Goal: Task Accomplishment & Management: Manage account settings

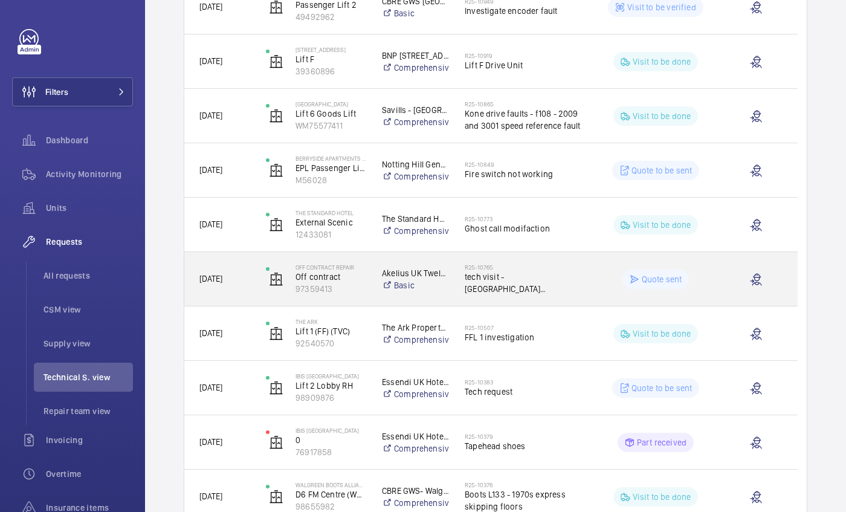
scroll to position [690, 0]
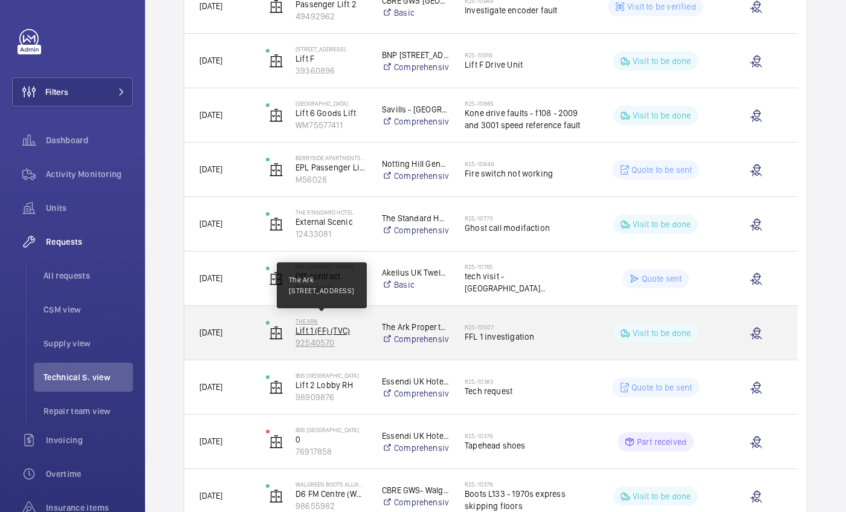
click at [347, 322] on p "The Ark" at bounding box center [330, 320] width 71 height 7
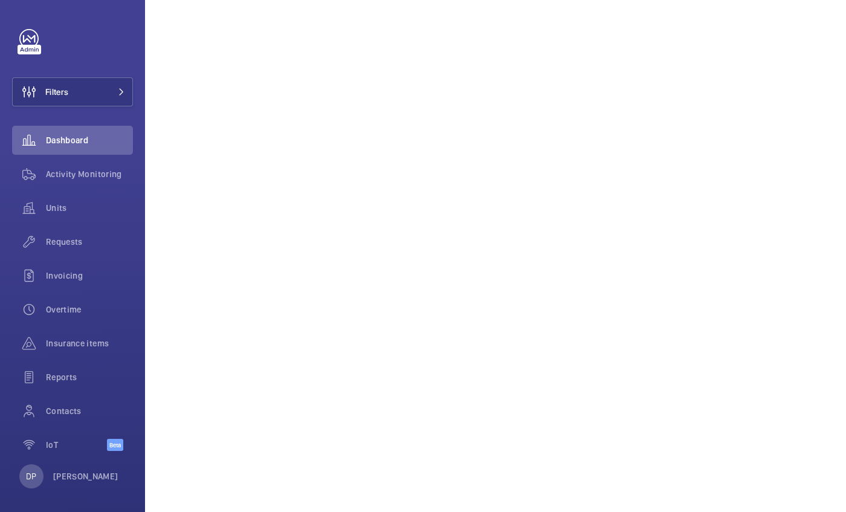
scroll to position [767, 0]
click at [91, 242] on span "Requests" at bounding box center [89, 242] width 87 height 12
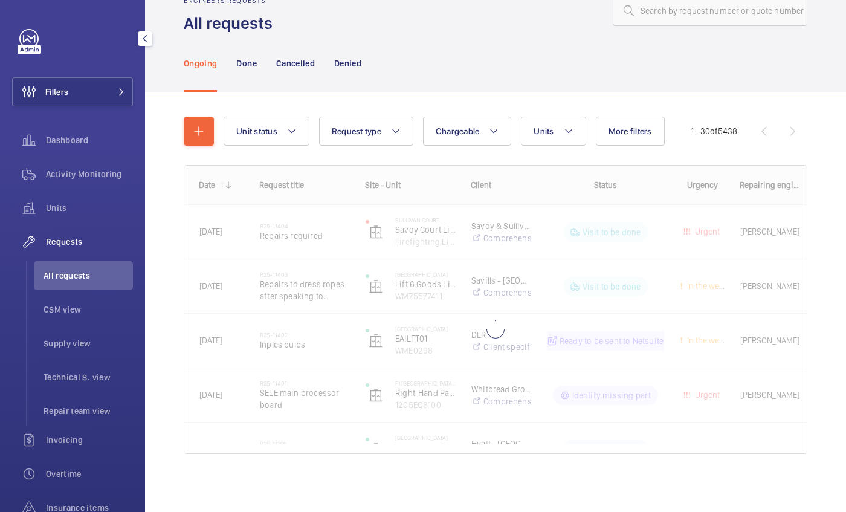
scroll to position [33, 0]
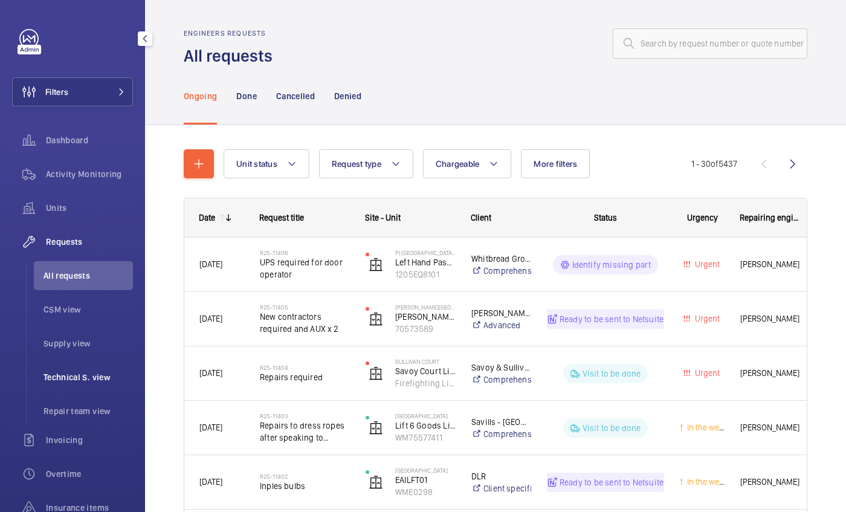
click at [76, 373] on span "Technical S. view" at bounding box center [88, 377] width 89 height 12
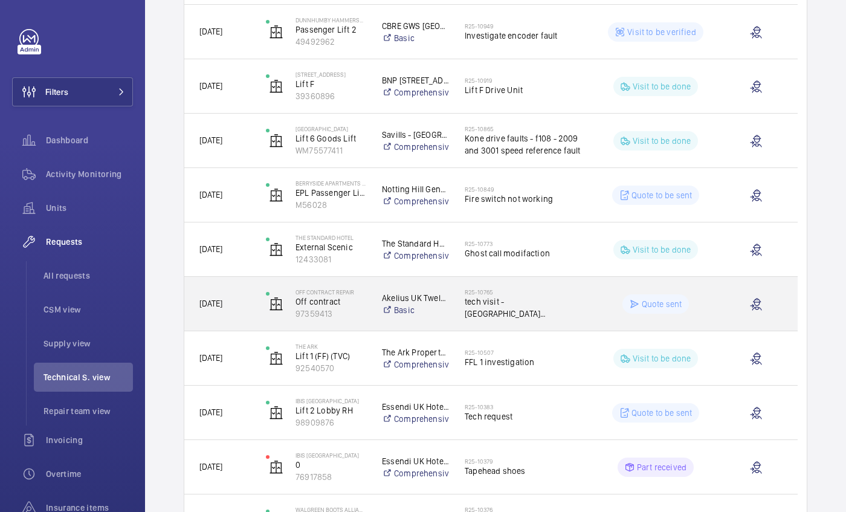
scroll to position [665, 0]
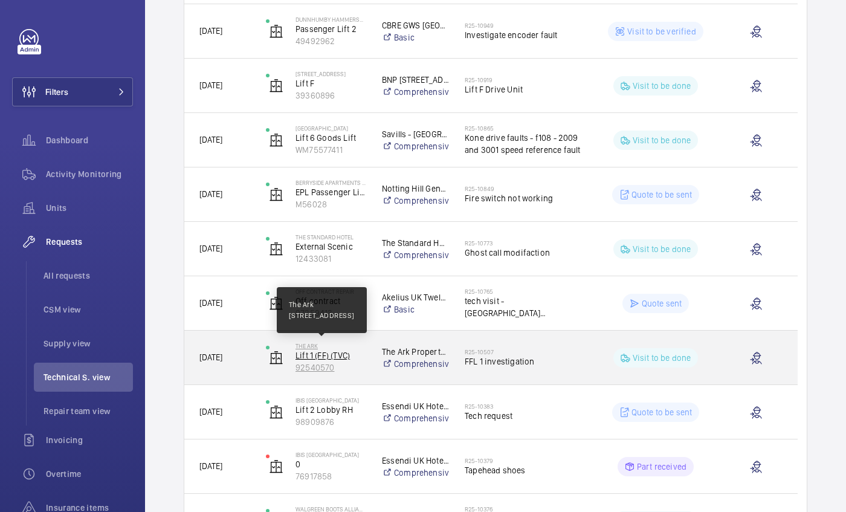
click at [328, 344] on p "The Ark" at bounding box center [330, 345] width 71 height 7
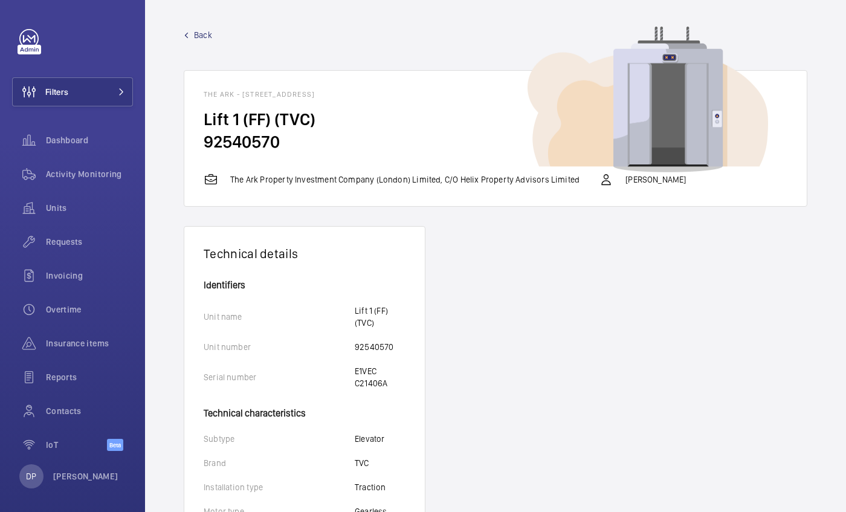
click at [207, 30] on span "Back" at bounding box center [203, 35] width 18 height 12
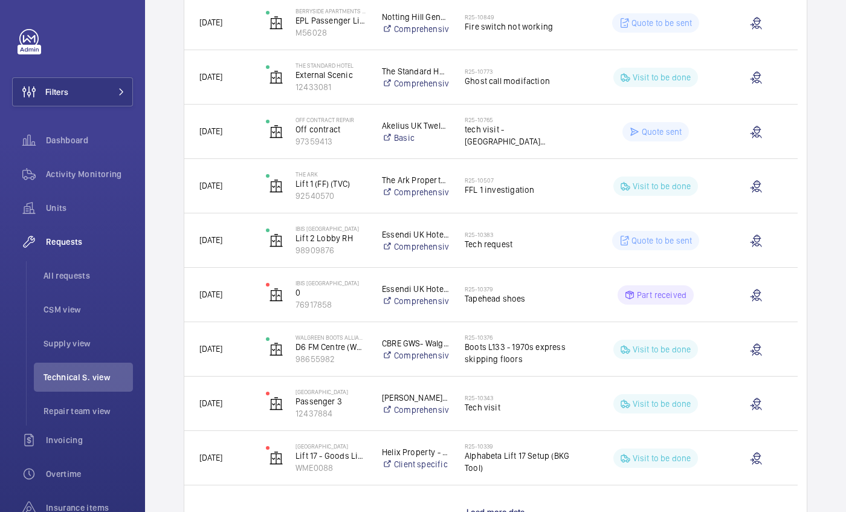
scroll to position [834, 0]
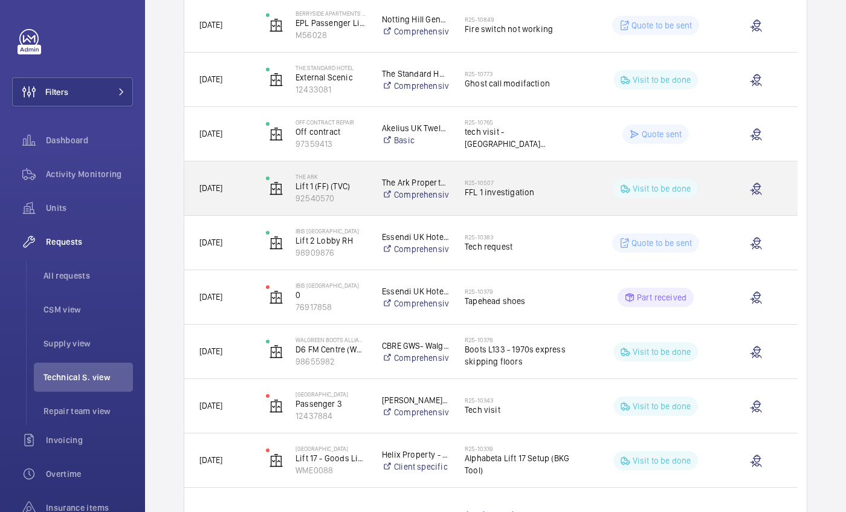
click at [397, 183] on p "The Ark Property Investment Company (London) Limited, C/O Helix Property Adviso…" at bounding box center [415, 182] width 67 height 12
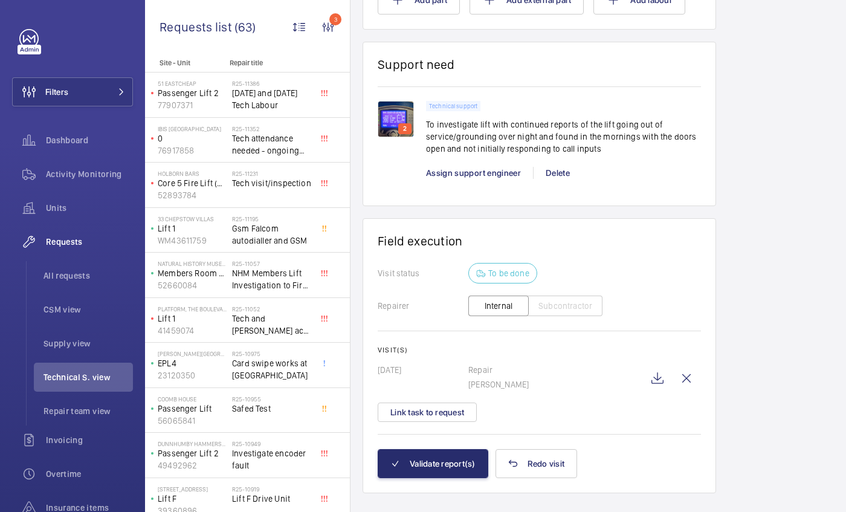
scroll to position [856, 0]
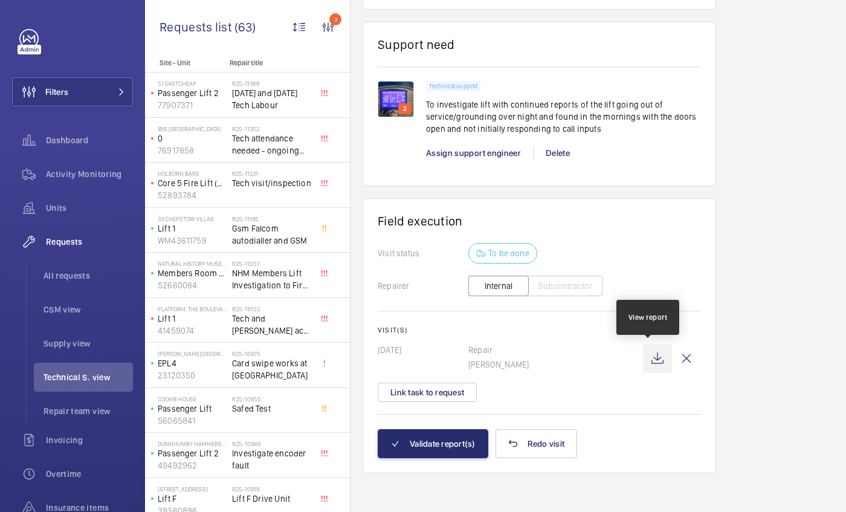
click at [643, 349] on wm-front-icon-button at bounding box center [657, 358] width 29 height 29
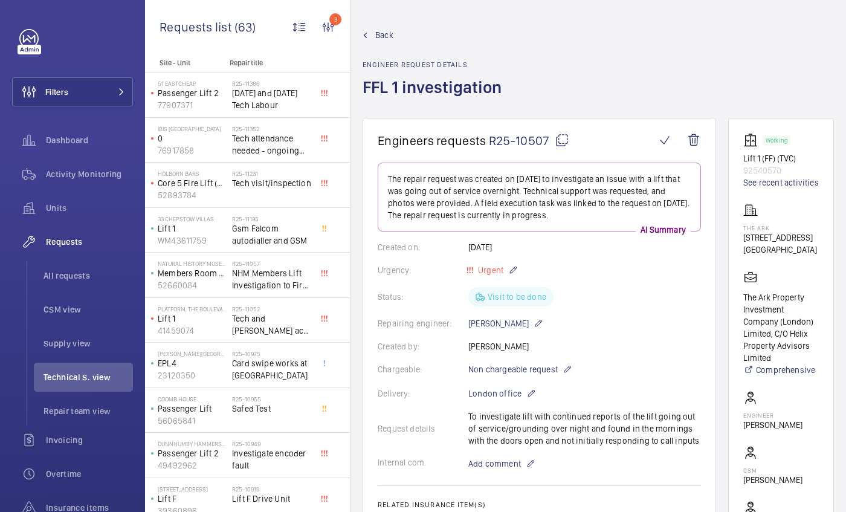
click at [377, 34] on span "Back" at bounding box center [384, 35] width 18 height 12
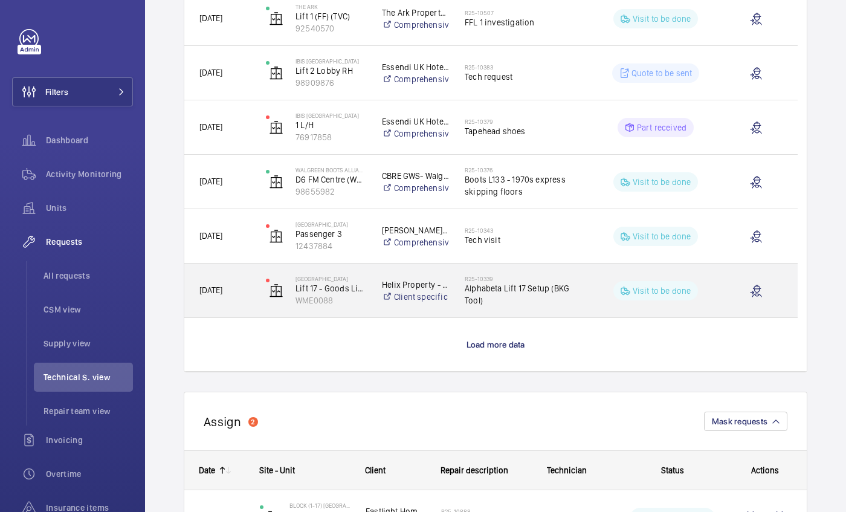
scroll to position [1005, 0]
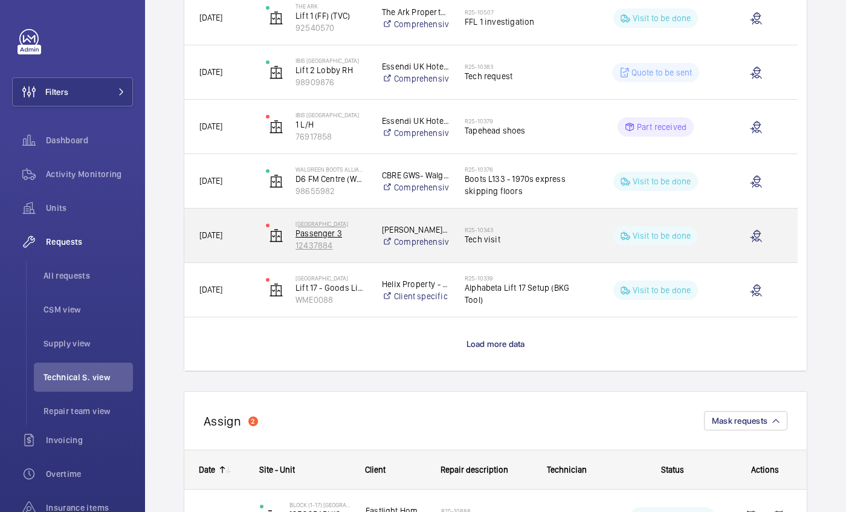
click at [324, 228] on p "Passenger 3" at bounding box center [330, 233] width 71 height 12
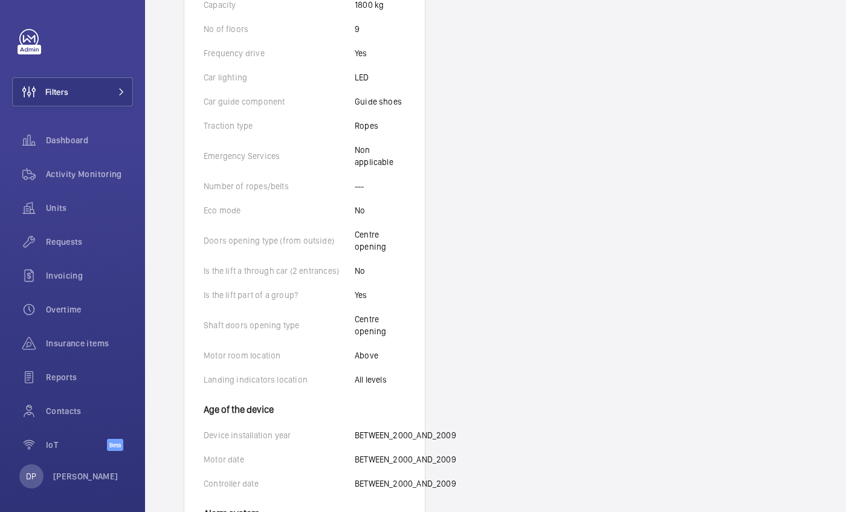
scroll to position [685, 0]
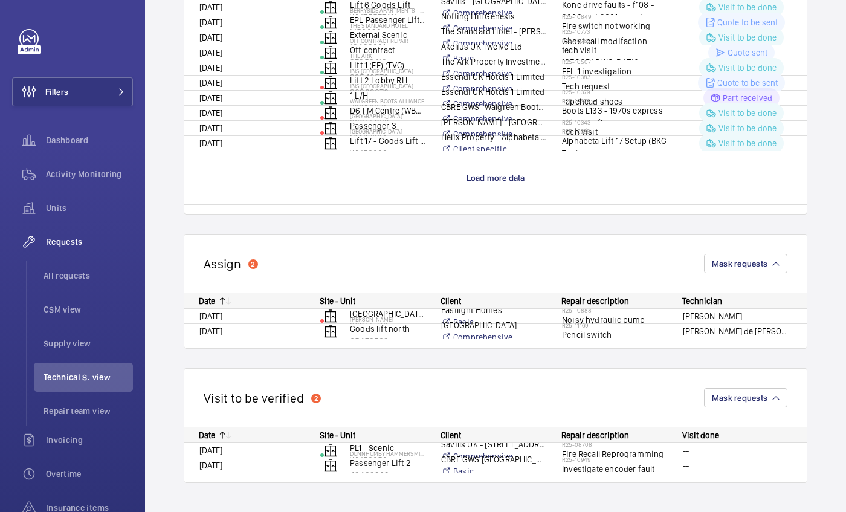
scroll to position [388, 0]
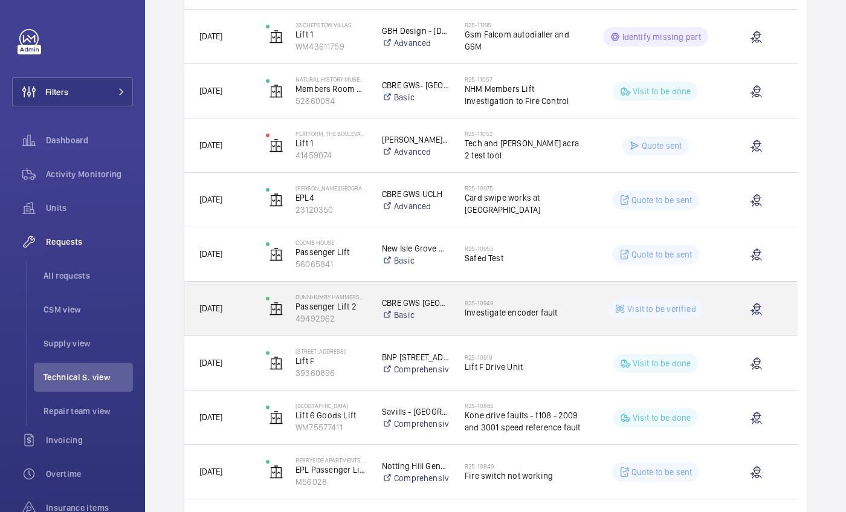
drag, startPoint x: 363, startPoint y: 386, endPoint x: 458, endPoint y: 312, distance: 120.6
click at [458, 312] on div "[DATE] 51 Eastcheap Passenger Lift 2 77907371 Savills - 51EC Limited Comprehens…" at bounding box center [490, 417] width 613 height 1141
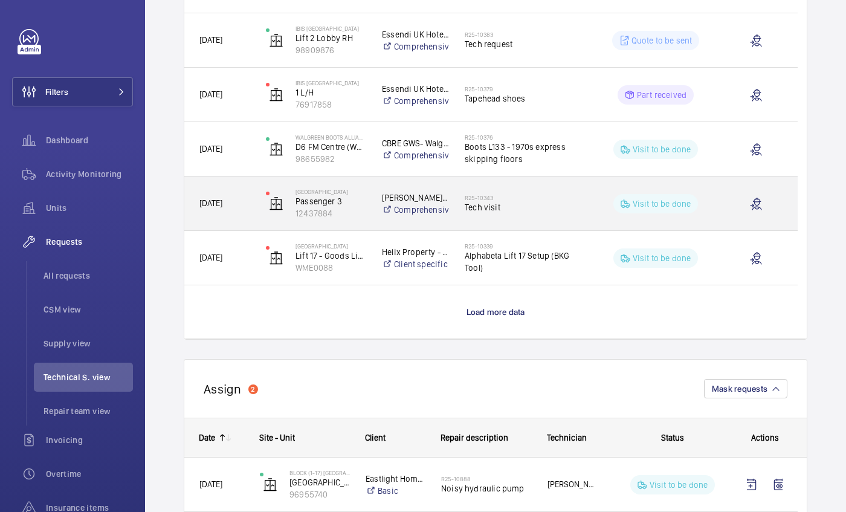
scroll to position [1037, 0]
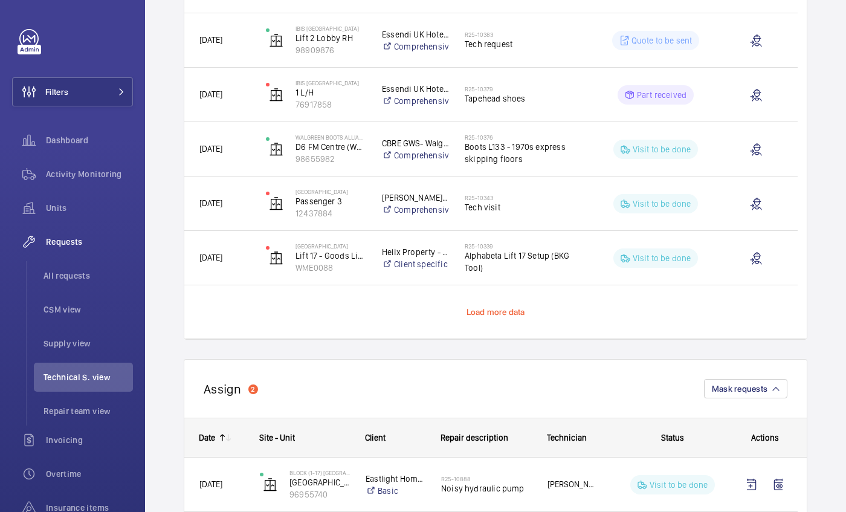
click at [474, 311] on span "Load more data" at bounding box center [495, 312] width 59 height 10
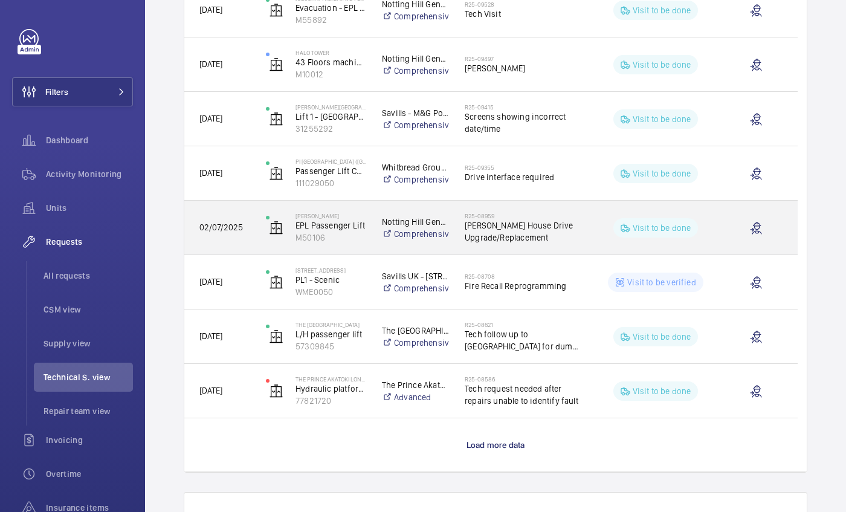
scroll to position [1990, 0]
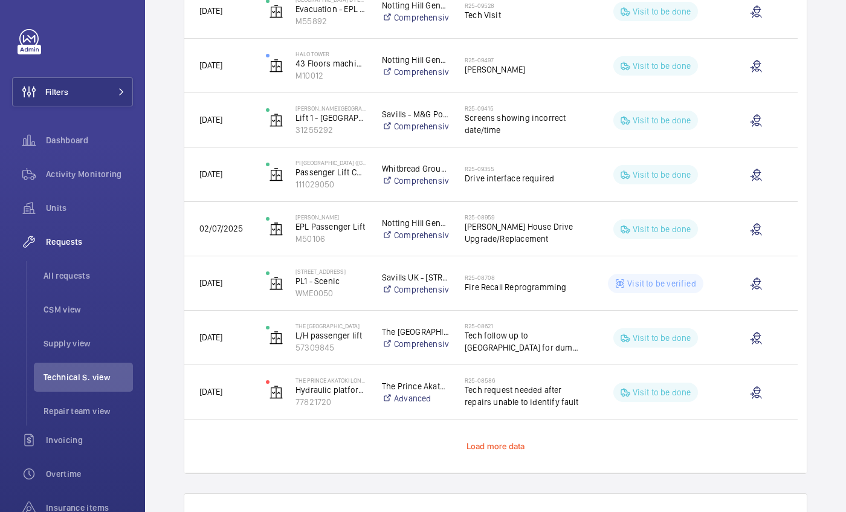
click at [502, 444] on span "Load more data" at bounding box center [495, 446] width 59 height 10
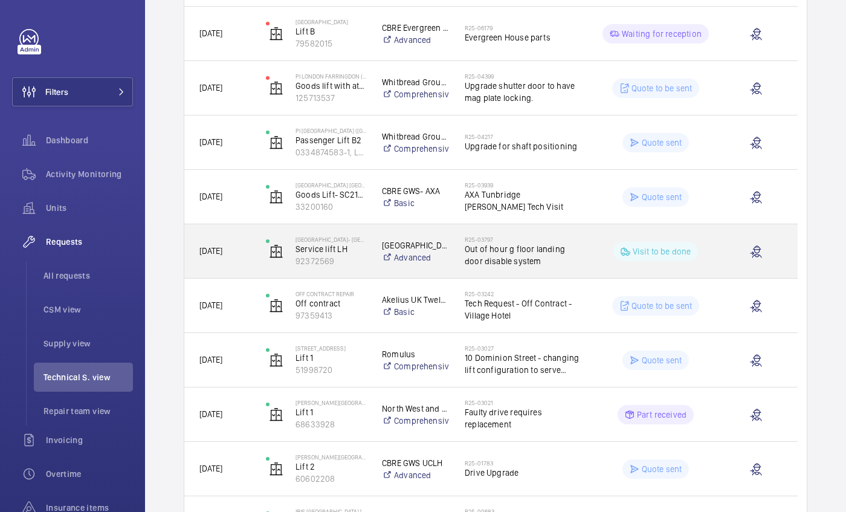
scroll to position [2809, 0]
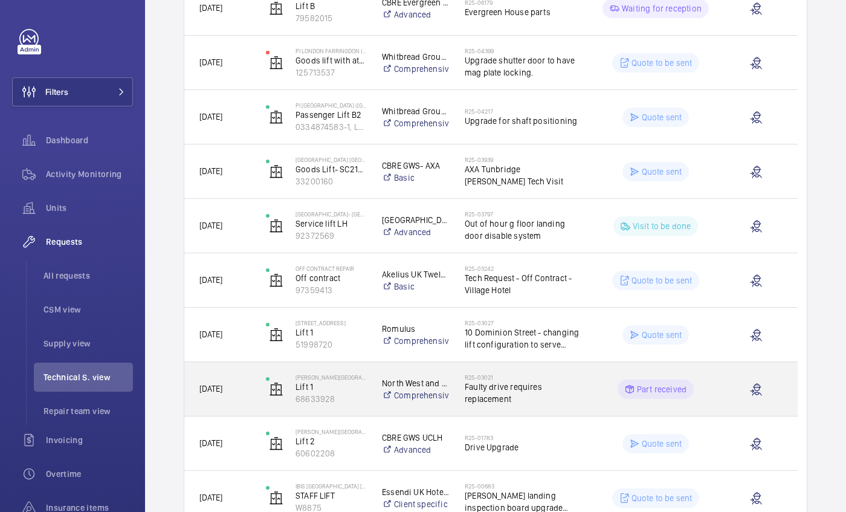
click at [235, 379] on div "[DATE]" at bounding box center [217, 389] width 65 height 38
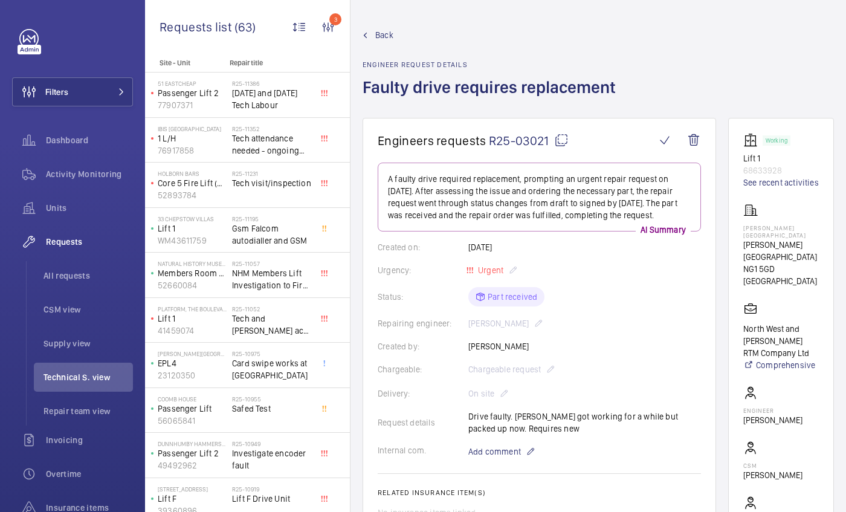
click at [371, 38] on link "Back" at bounding box center [493, 35] width 260 height 12
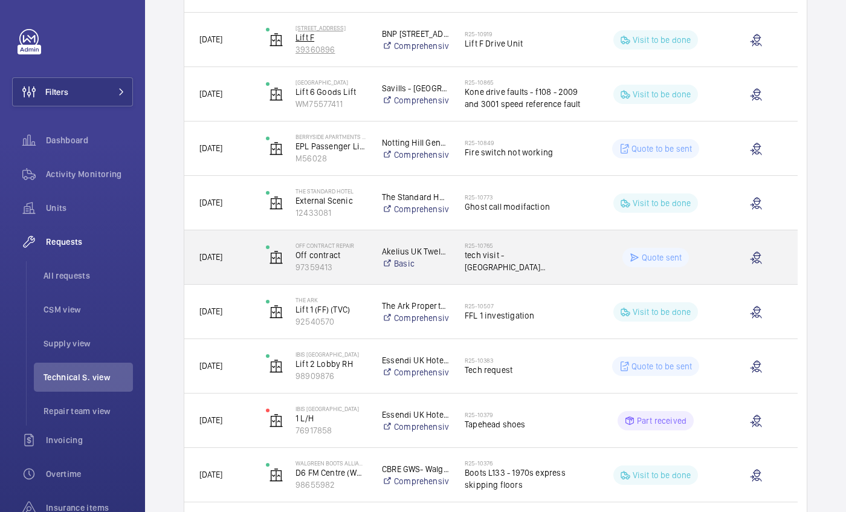
scroll to position [714, 0]
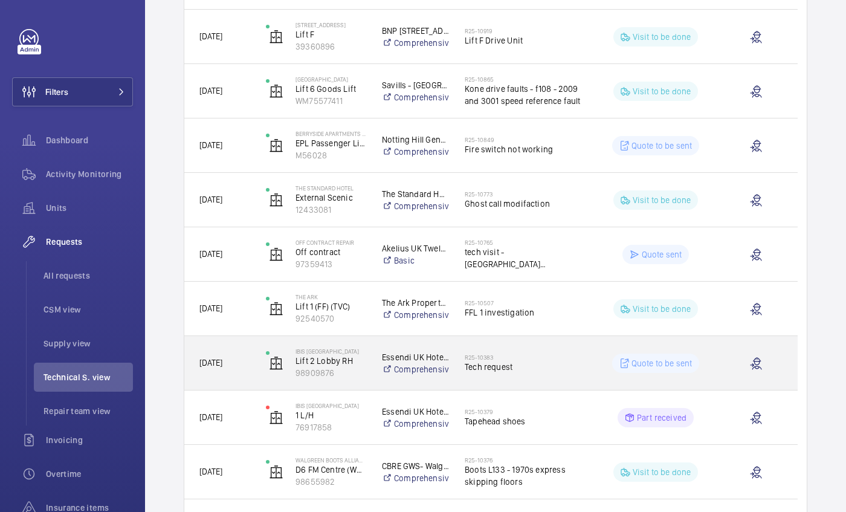
click at [222, 360] on span "[DATE]" at bounding box center [210, 363] width 23 height 10
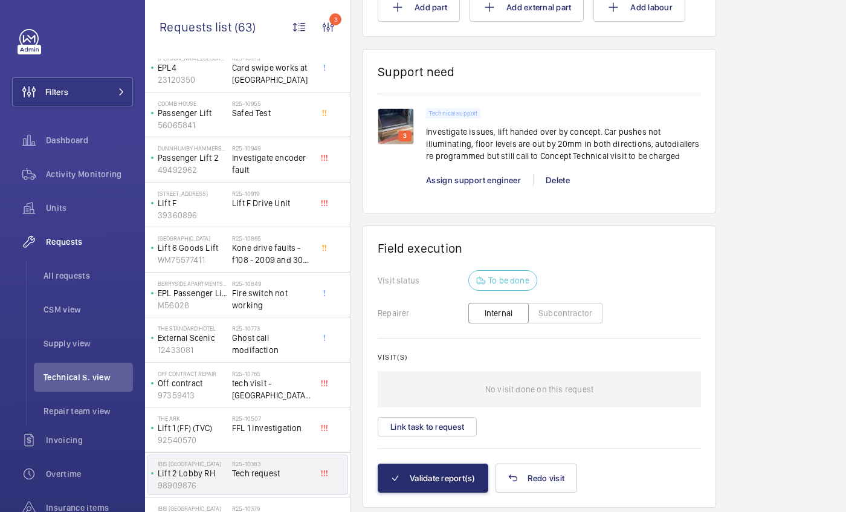
scroll to position [864, 0]
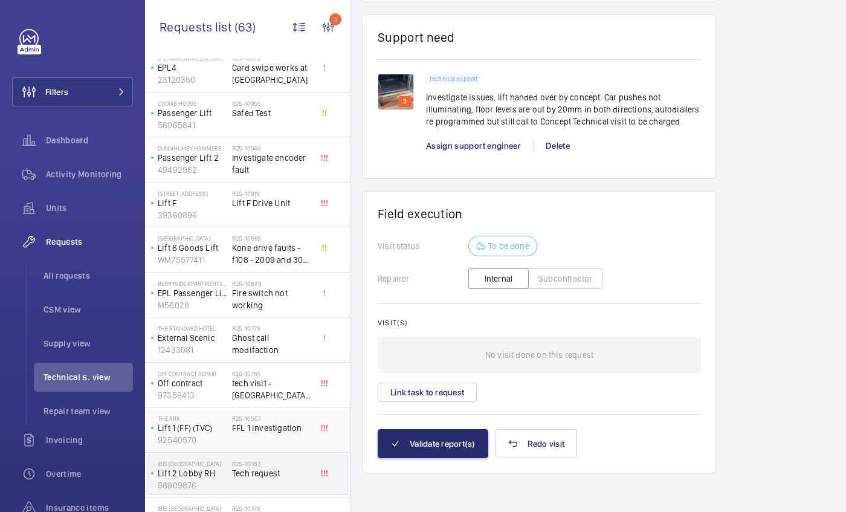
click at [221, 437] on p "92540570" at bounding box center [192, 440] width 69 height 12
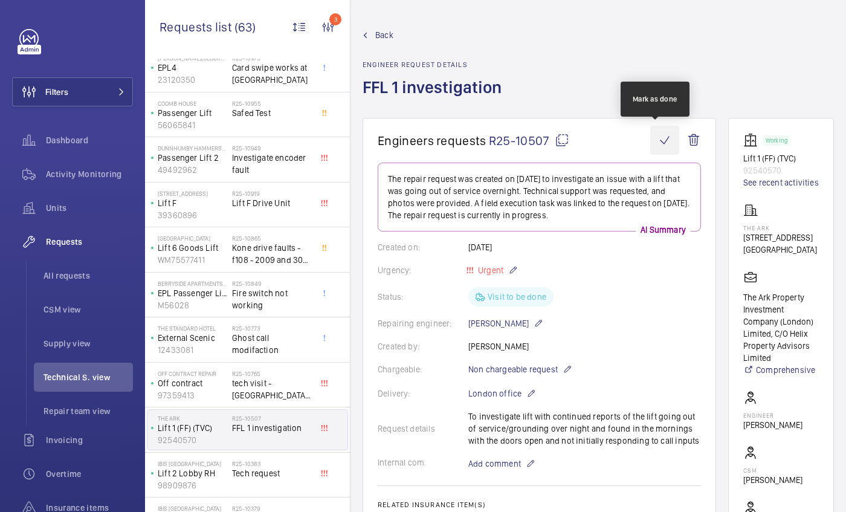
click at [657, 126] on wm-front-icon-button at bounding box center [664, 140] width 29 height 29
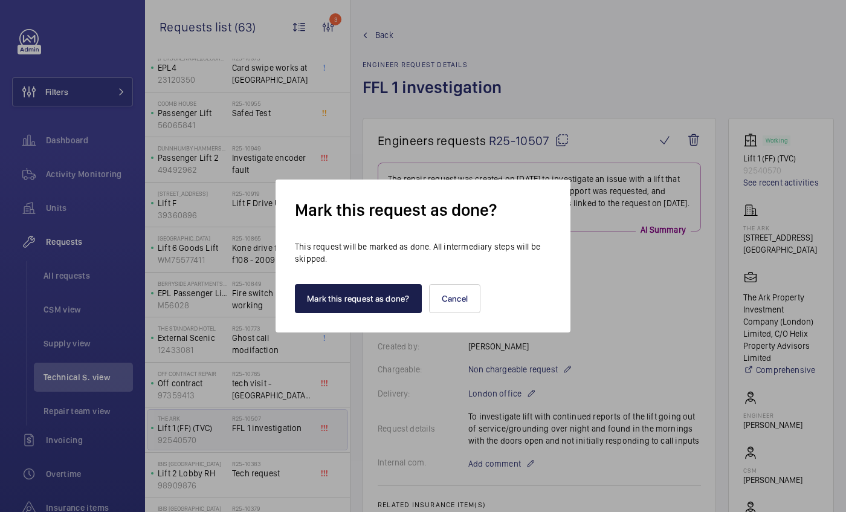
click at [340, 297] on button "Mark this request as done?" at bounding box center [358, 298] width 127 height 29
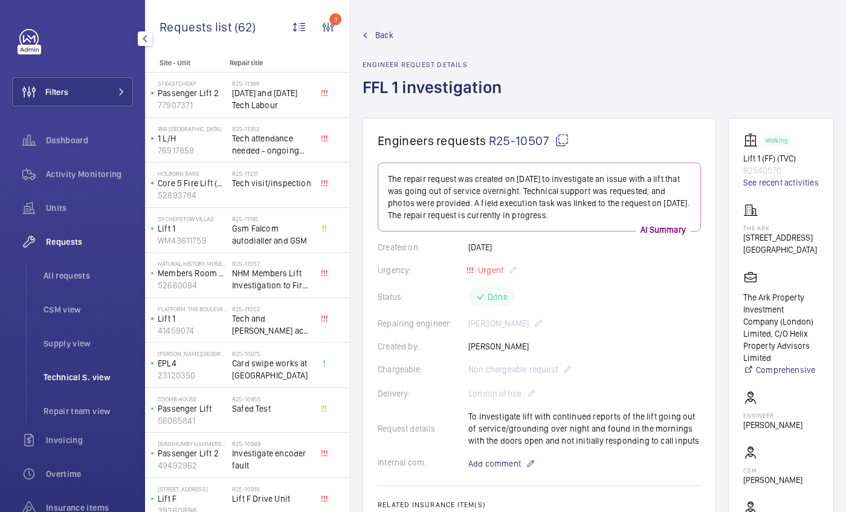
click at [92, 381] on span "Technical S. view" at bounding box center [88, 377] width 89 height 12
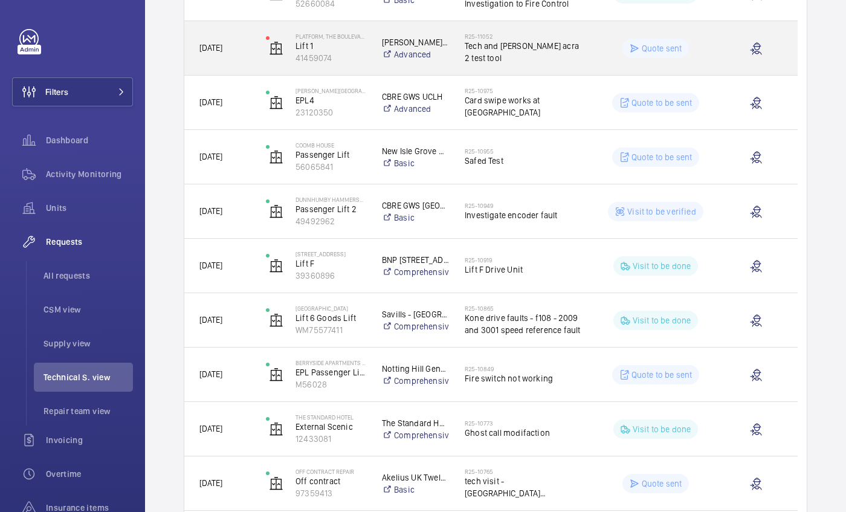
scroll to position [540, 0]
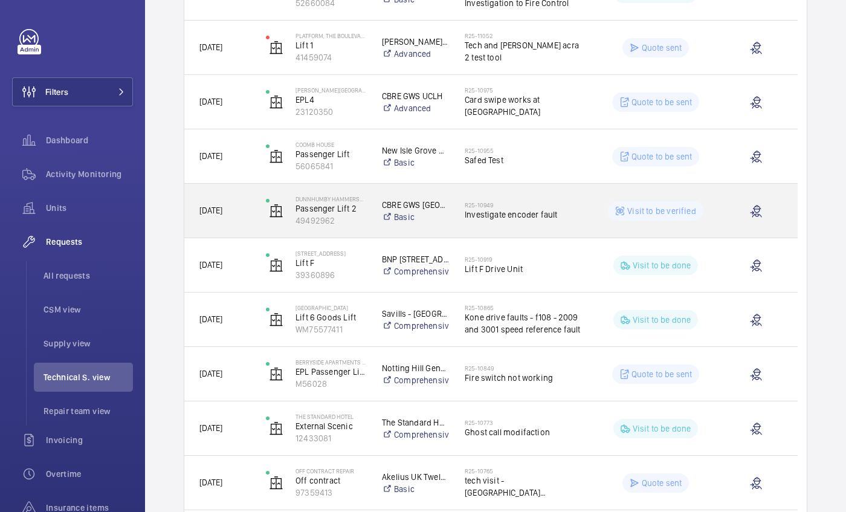
click at [217, 204] on span "[DATE]" at bounding box center [224, 211] width 51 height 14
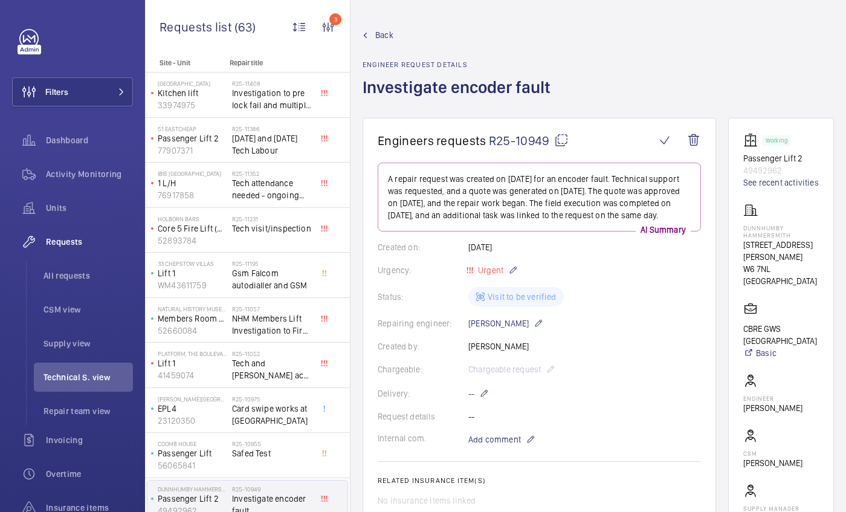
click at [657, 88] on div "Back Engineer request details Investigate encoder fault" at bounding box center [598, 73] width 471 height 89
click at [695, 233] on wm-front-card "Engineers requests R25-10949 A repair request was created on [DATE] for an enco…" at bounding box center [539, 409] width 353 height 582
click at [656, 138] on wm-front-icon-button at bounding box center [664, 140] width 29 height 29
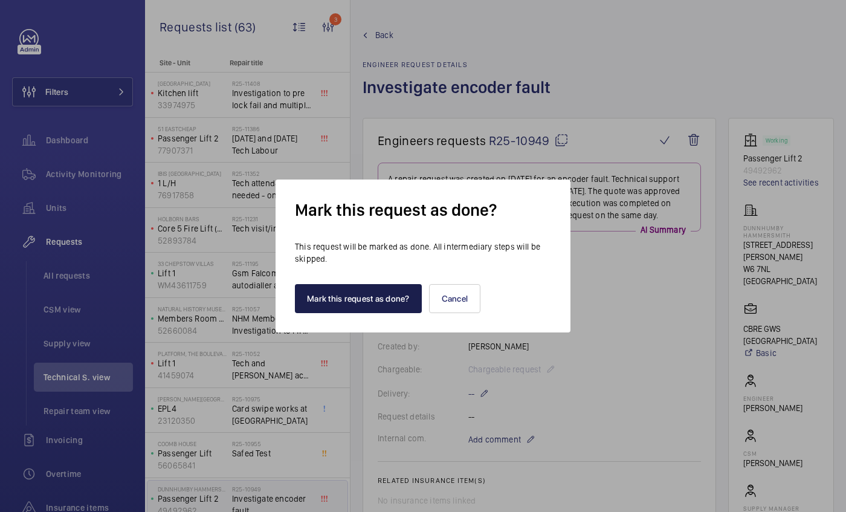
click at [335, 297] on button "Mark this request as done?" at bounding box center [358, 298] width 127 height 29
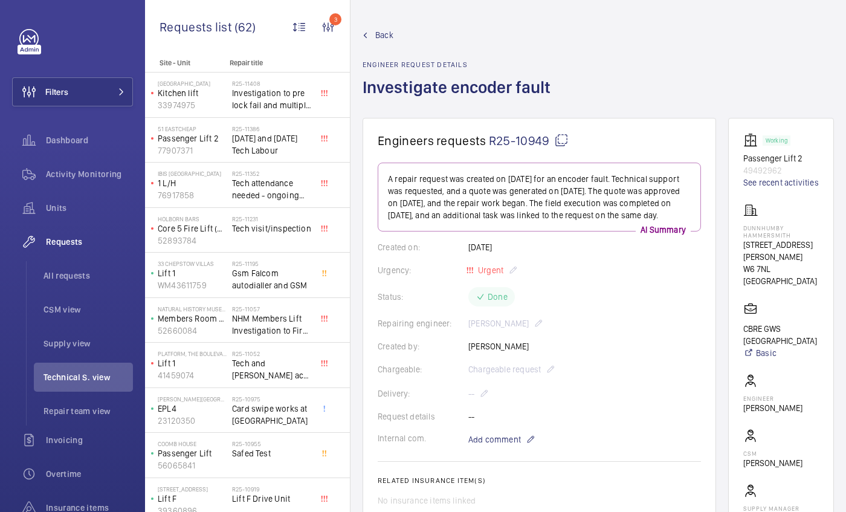
click at [382, 37] on span "Back" at bounding box center [384, 35] width 18 height 12
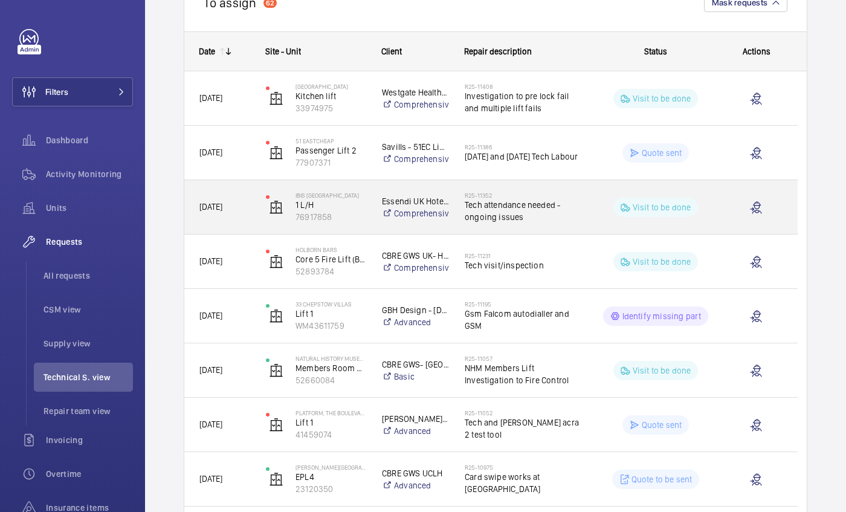
scroll to position [167, 0]
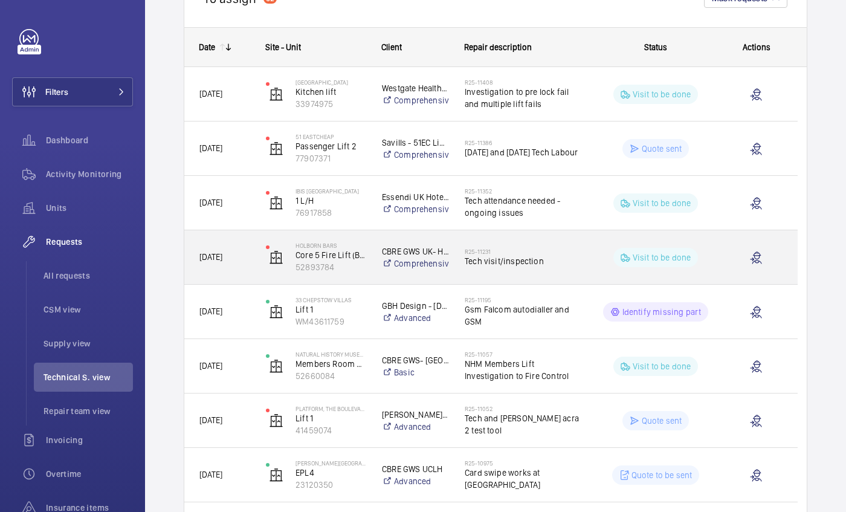
click at [530, 242] on div "R25-11231 Tech visit/inspection" at bounding box center [523, 257] width 117 height 35
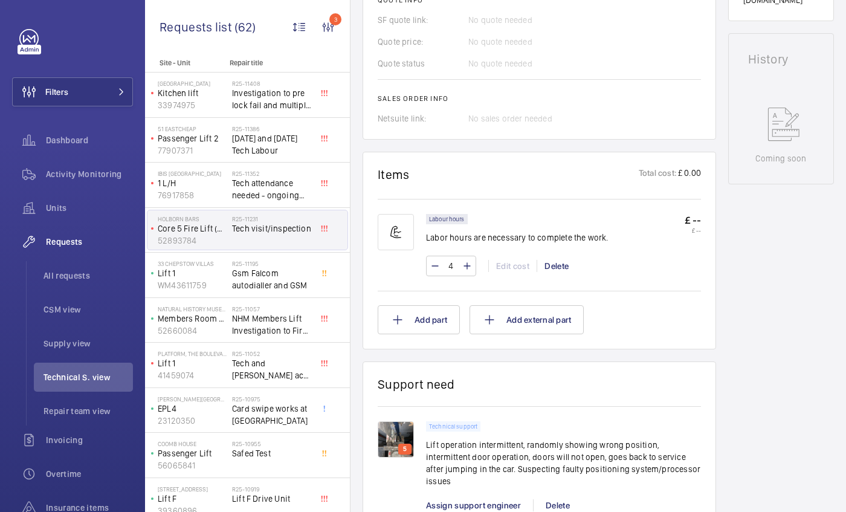
scroll to position [906, 0]
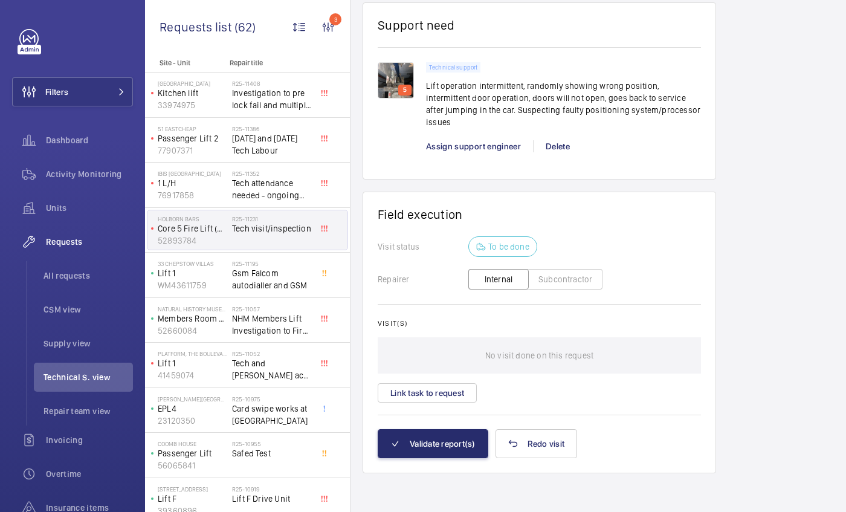
click at [396, 69] on img at bounding box center [396, 80] width 36 height 36
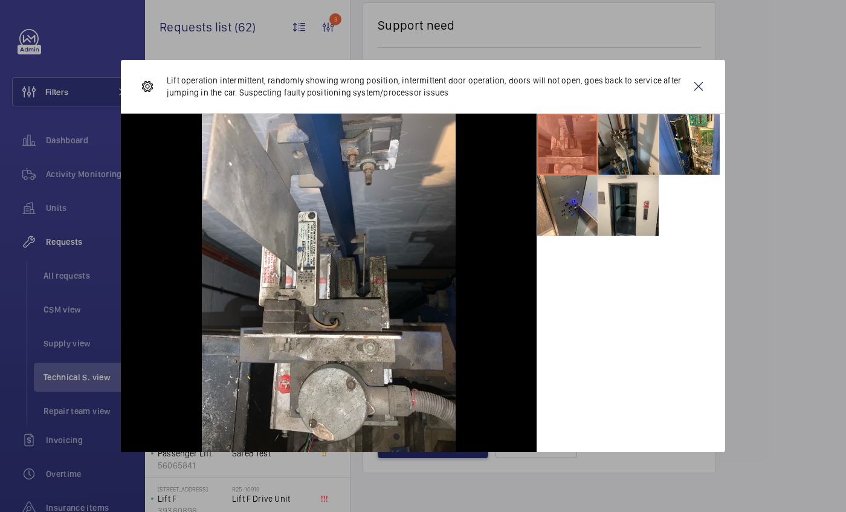
click at [627, 163] on li at bounding box center [628, 144] width 60 height 60
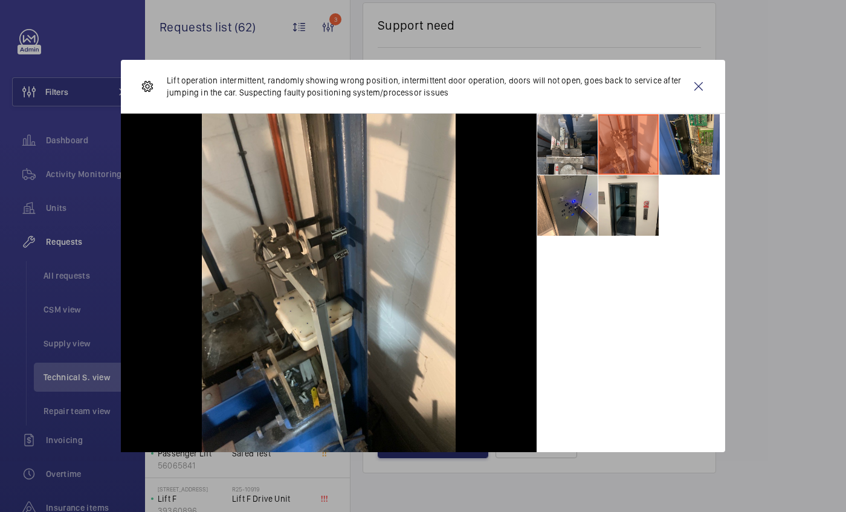
click at [695, 142] on li at bounding box center [689, 144] width 60 height 60
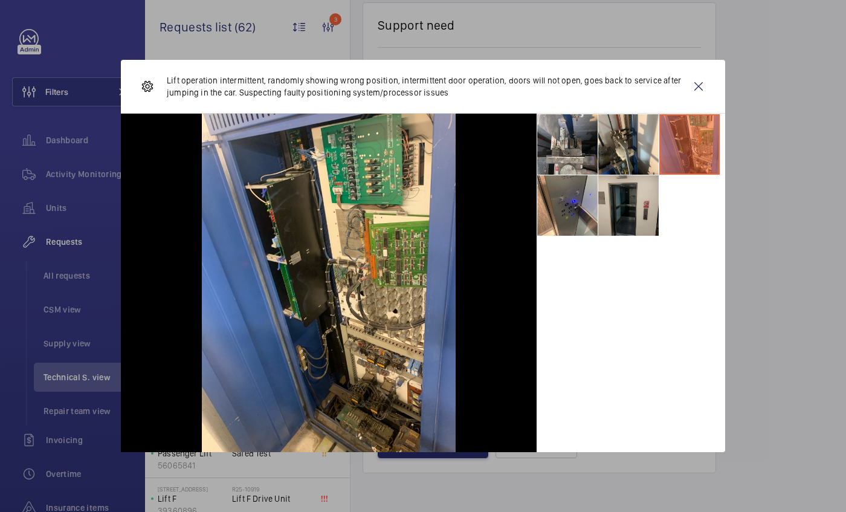
click at [636, 218] on li at bounding box center [628, 205] width 60 height 60
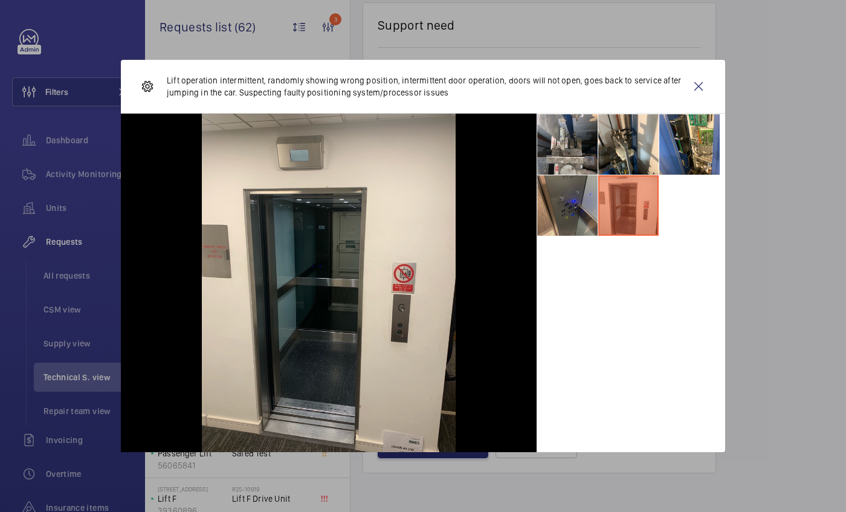
click at [587, 228] on li at bounding box center [567, 205] width 60 height 60
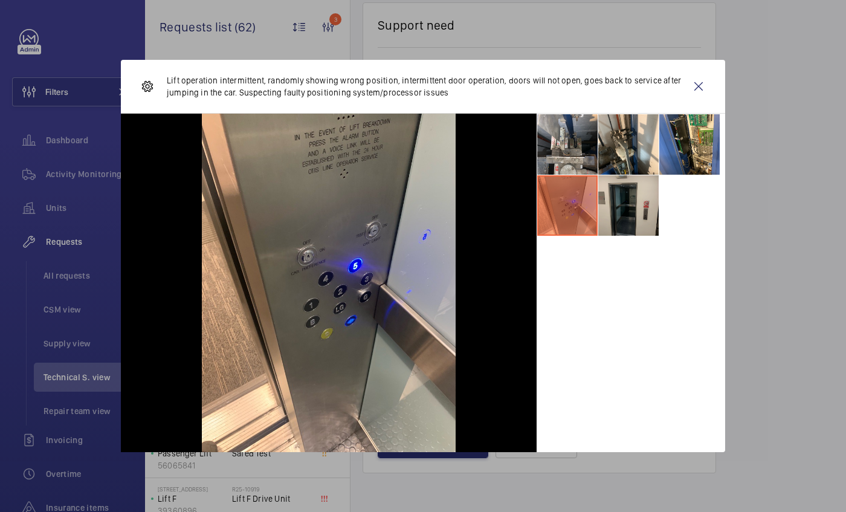
click at [607, 210] on li at bounding box center [628, 205] width 60 height 60
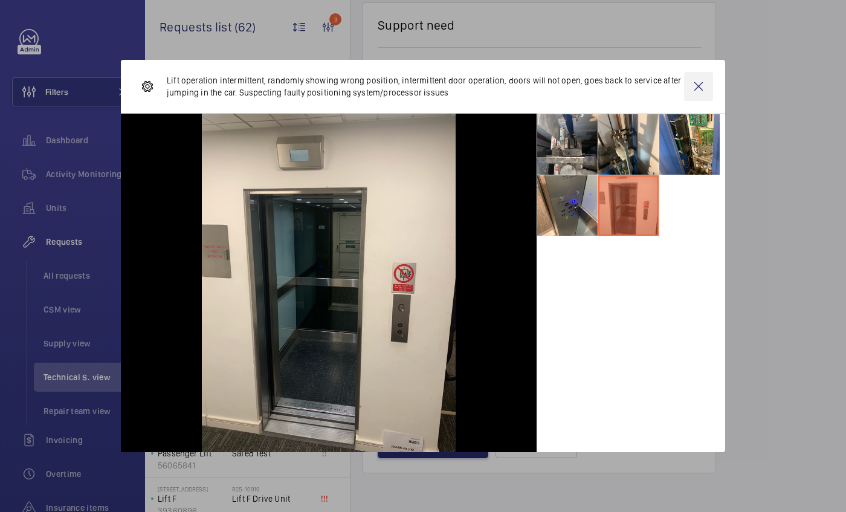
click at [699, 90] on wm-front-icon-button at bounding box center [698, 86] width 29 height 29
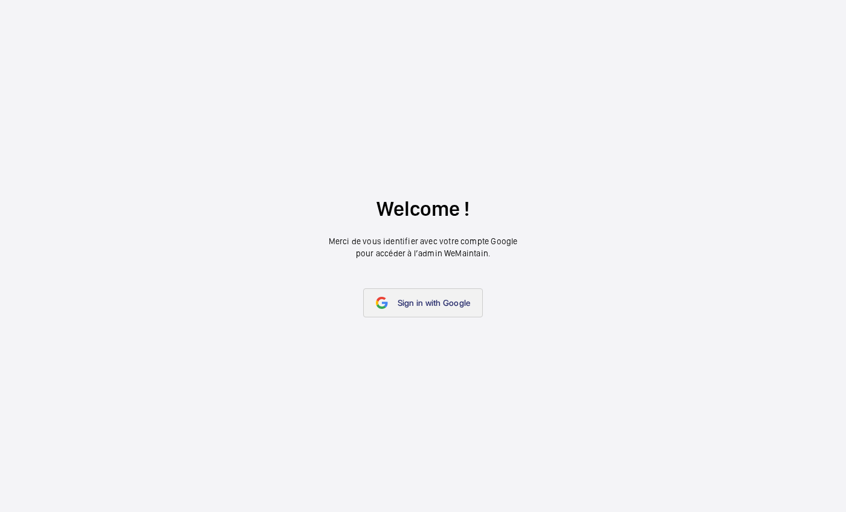
click at [389, 309] on link "Sign in with Google" at bounding box center [423, 302] width 120 height 29
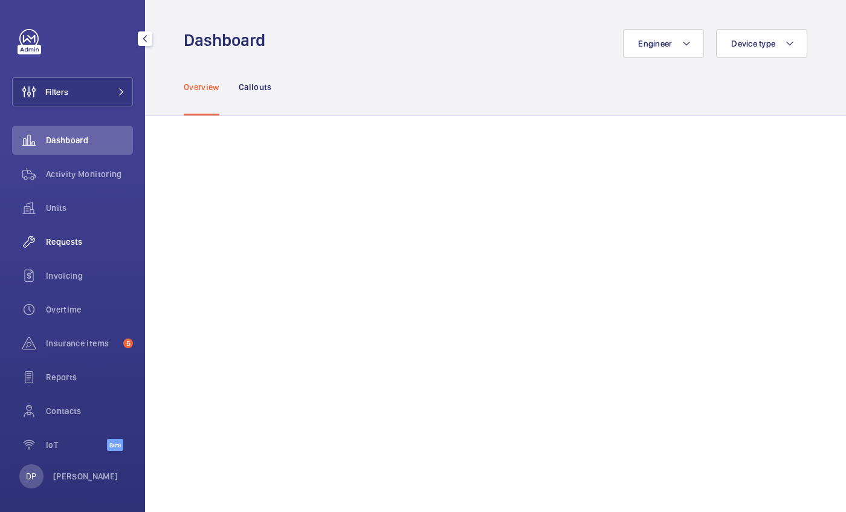
click at [71, 250] on div "Requests" at bounding box center [72, 241] width 121 height 29
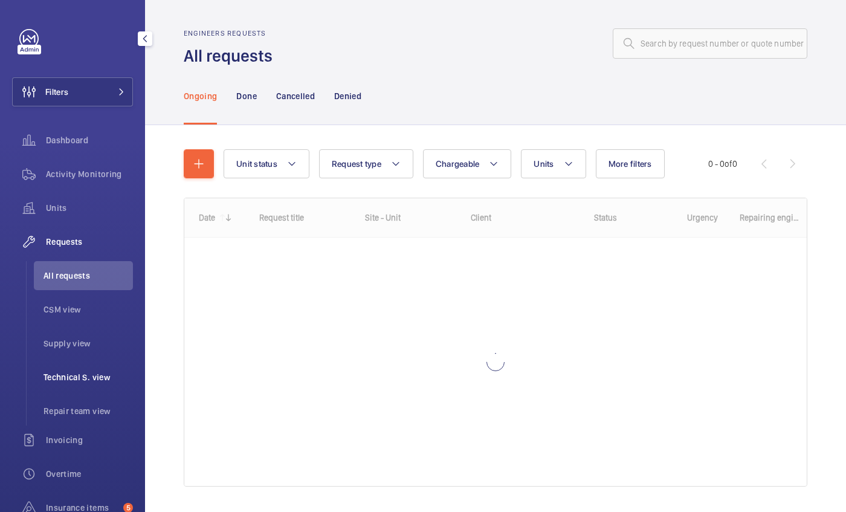
click at [63, 367] on li "Technical S. view" at bounding box center [83, 377] width 99 height 29
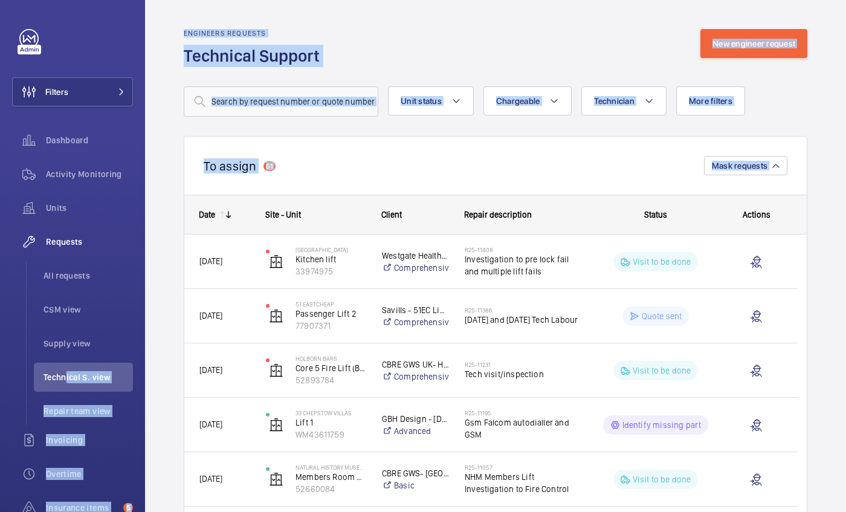
drag, startPoint x: 63, startPoint y: 367, endPoint x: 174, endPoint y: 398, distance: 114.8
click at [174, 398] on mat-sidenav-content "Filters Dashboard Activity Monitoring Units Requests All requests CSM view Supp…" at bounding box center [423, 256] width 846 height 512
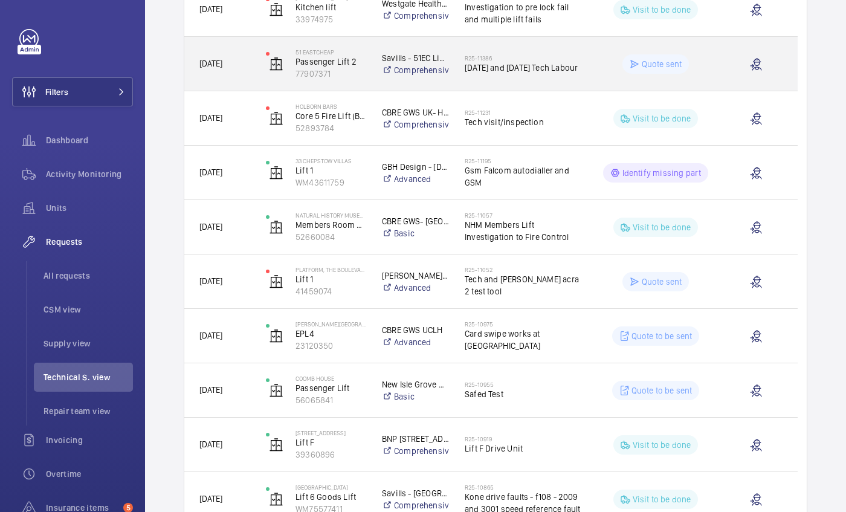
scroll to position [253, 0]
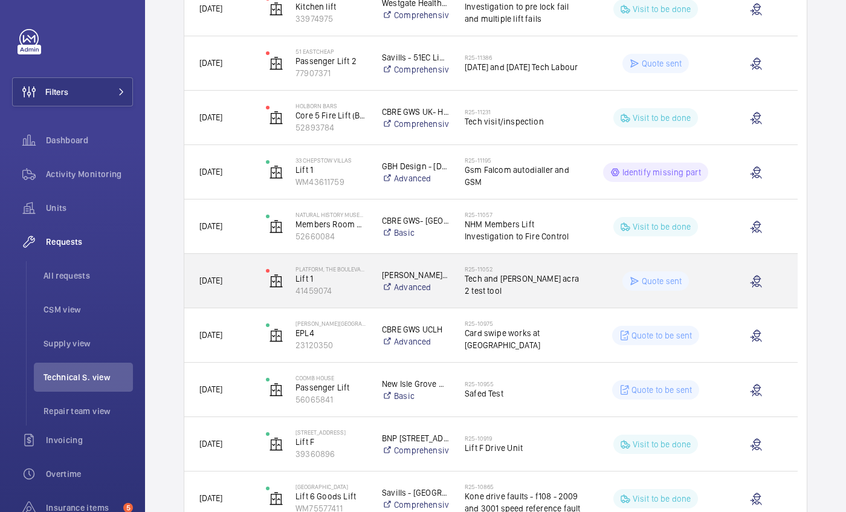
click at [543, 291] on div "R25-11052 Tech and Orona acra 2 test tool" at bounding box center [523, 280] width 117 height 35
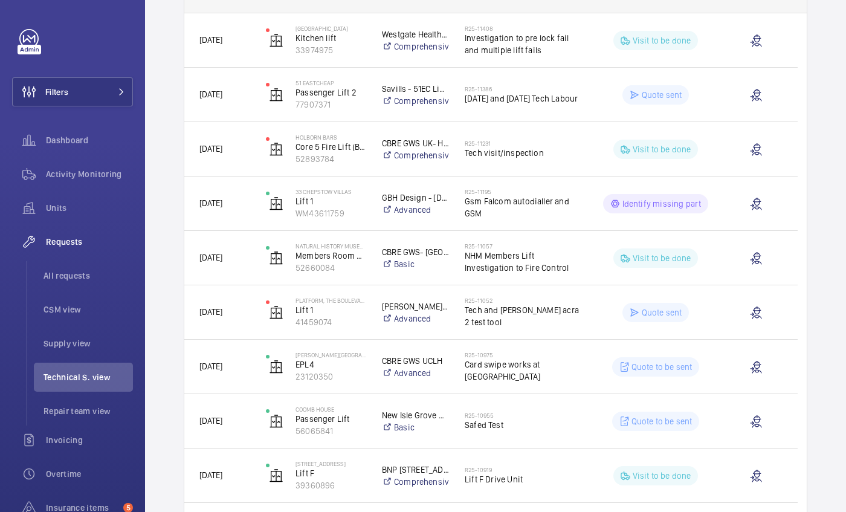
scroll to position [221, 0]
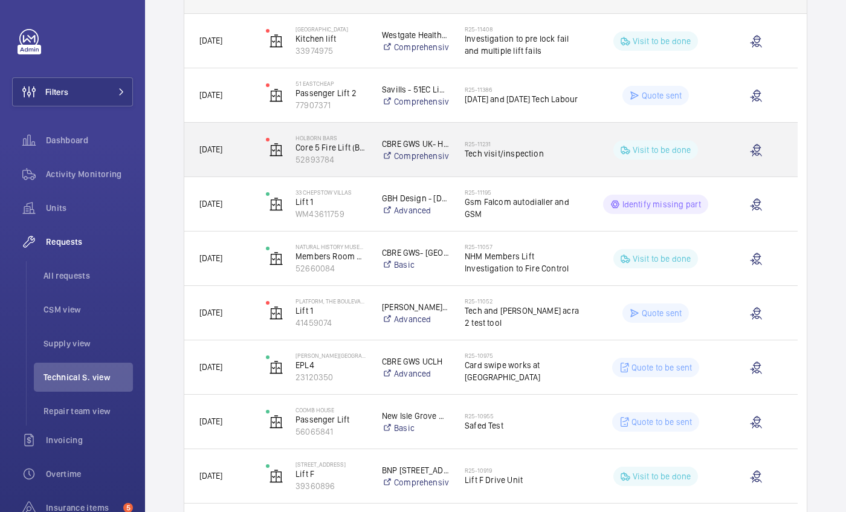
click at [480, 144] on h2 "R25-11231" at bounding box center [523, 143] width 117 height 7
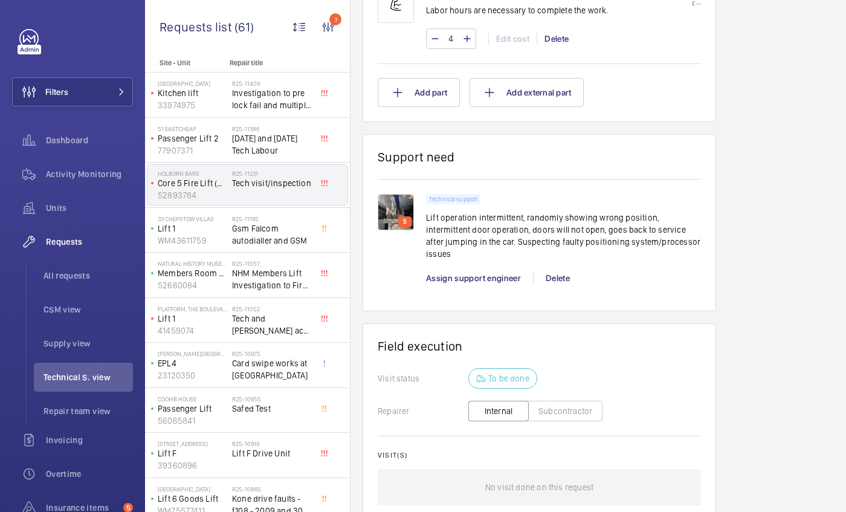
scroll to position [773, 0]
click at [404, 223] on p "5" at bounding box center [405, 222] width 8 height 11
click at [390, 202] on img at bounding box center [396, 213] width 36 height 36
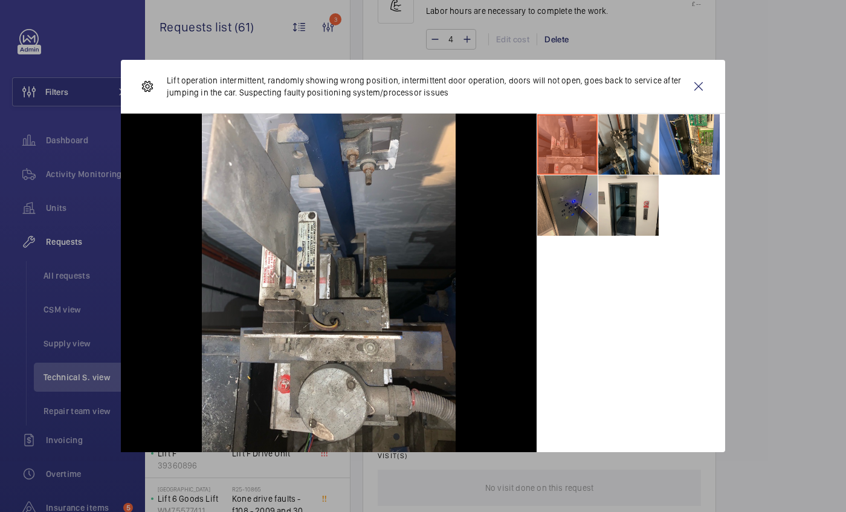
click at [569, 222] on li at bounding box center [567, 205] width 60 height 60
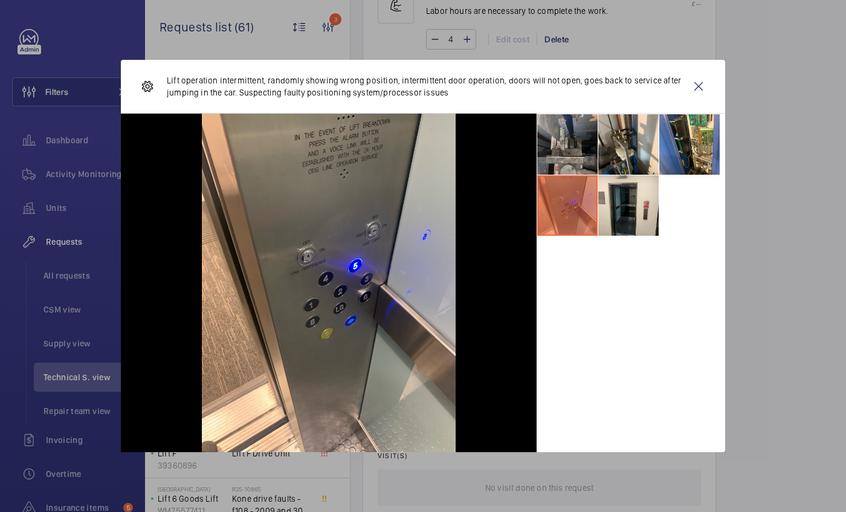
click at [576, 129] on li at bounding box center [567, 144] width 60 height 60
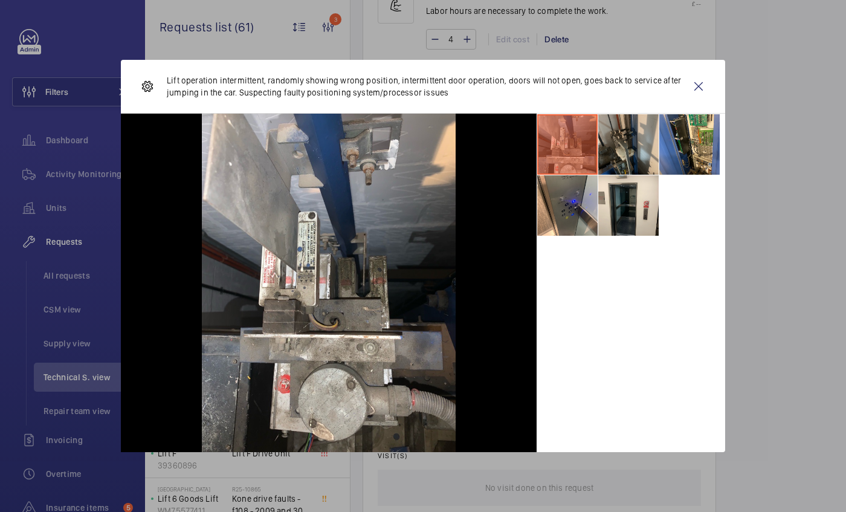
click at [621, 147] on li at bounding box center [628, 144] width 60 height 60
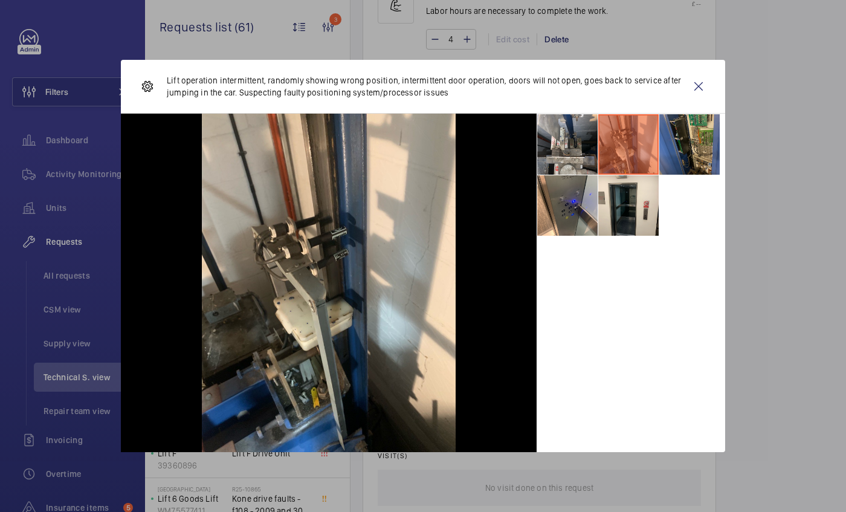
click at [682, 140] on li at bounding box center [689, 144] width 60 height 60
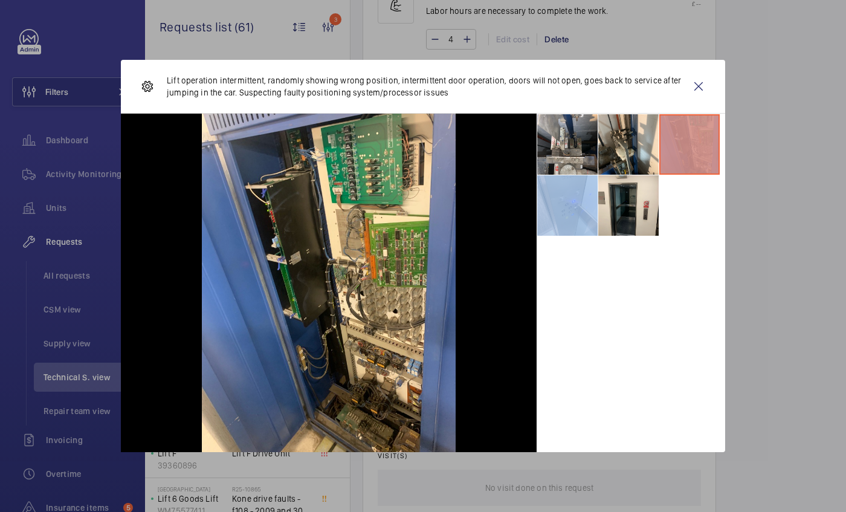
click at [682, 140] on li at bounding box center [689, 144] width 60 height 60
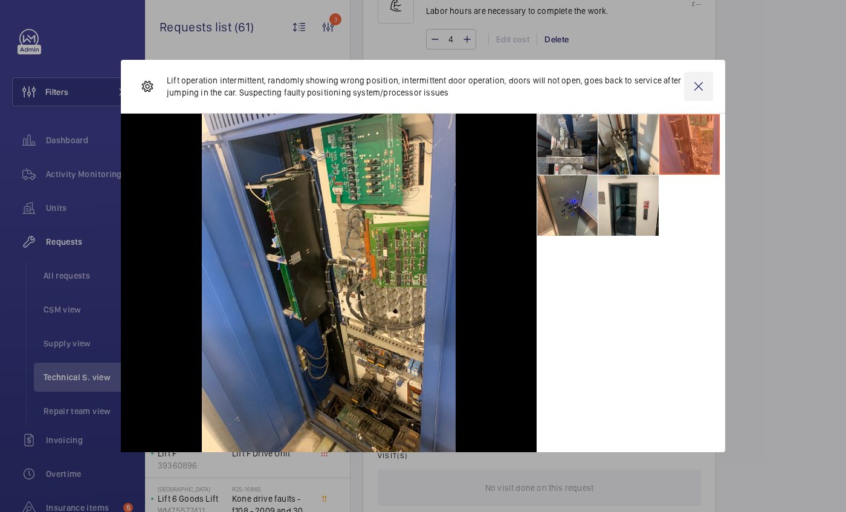
click at [695, 86] on wm-front-icon-button at bounding box center [698, 86] width 29 height 29
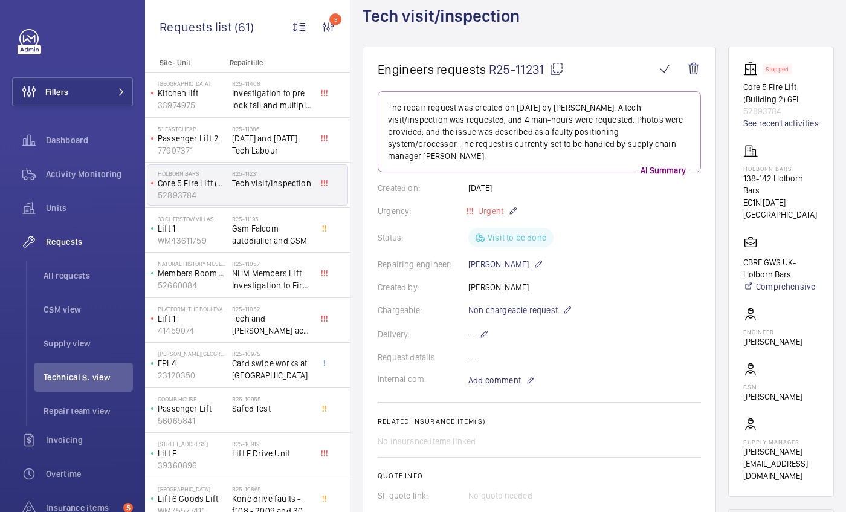
scroll to position [0, 0]
